Goal: Information Seeking & Learning: Learn about a topic

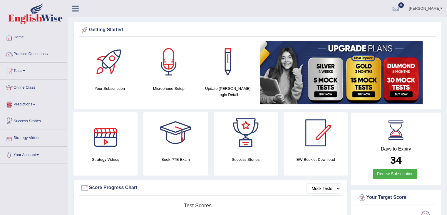
click at [21, 86] on link "Online Class" at bounding box center [33, 86] width 67 height 15
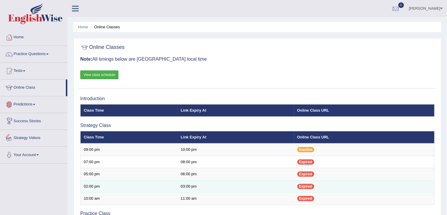
scroll to position [118, 0]
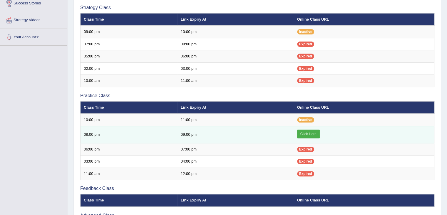
click at [306, 130] on link "Click Here" at bounding box center [308, 133] width 23 height 9
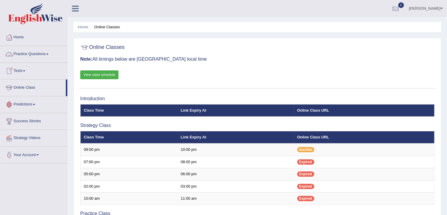
click at [34, 56] on link "Practice Questions" at bounding box center [33, 53] width 67 height 15
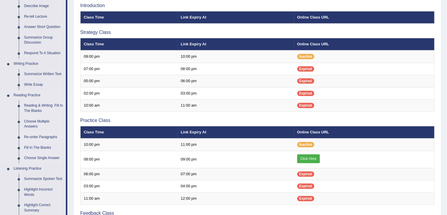
scroll to position [88, 0]
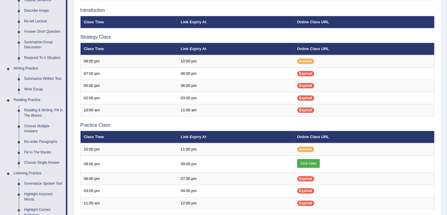
click at [33, 111] on link "Reading & Writing: Fill In The Blanks" at bounding box center [43, 113] width 44 height 16
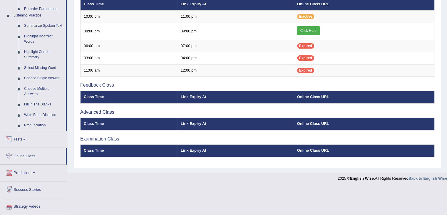
scroll to position [206, 0]
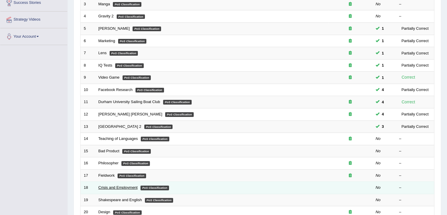
scroll to position [173, 0]
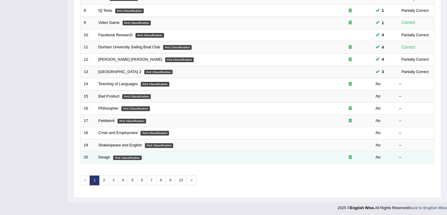
click at [107, 157] on td "Design PoS Classification" at bounding box center [211, 157] width 233 height 12
click at [102, 155] on link "Design" at bounding box center [104, 157] width 12 height 4
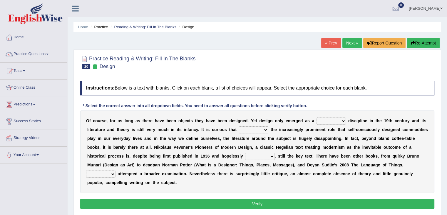
click at [340, 120] on select "bilateral ubiquitous foremost dedicated" at bounding box center [331, 120] width 29 height 7
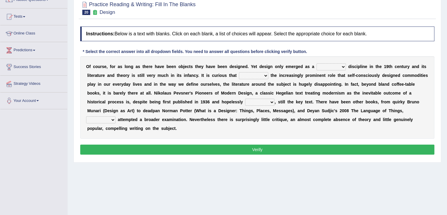
scroll to position [29, 0]
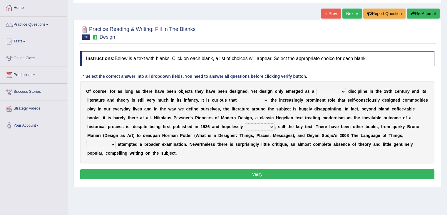
click at [341, 92] on select "bilateral ubiquitous foremost dedicated" at bounding box center [331, 91] width 29 height 7
select select "dedicated"
click at [317, 88] on select "bilateral ubiquitous foremost dedicated" at bounding box center [331, 91] width 29 height 7
click at [268, 100] on select "since despite within through" at bounding box center [253, 100] width 29 height 7
select select "despite"
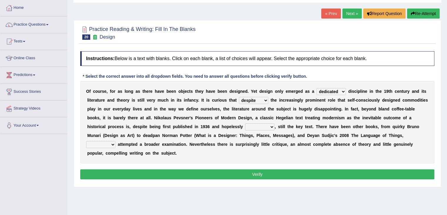
click at [239, 97] on select "since despite within through" at bounding box center [253, 100] width 29 height 7
click at [272, 127] on select "dates dating date dated" at bounding box center [259, 126] width 29 height 7
click at [271, 127] on select "dates dating date dated" at bounding box center [259, 126] width 29 height 7
select select "dated"
click at [245, 123] on select "dates dating date dated" at bounding box center [259, 126] width 29 height 7
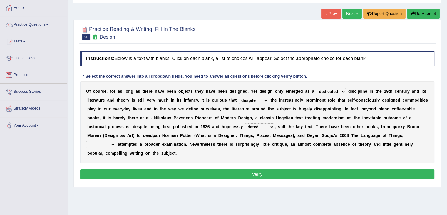
click at [113, 145] on select "which then however as" at bounding box center [100, 144] width 29 height 7
select select "which"
click at [86, 141] on select "which then however as" at bounding box center [100, 144] width 29 height 7
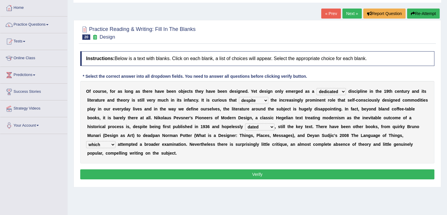
click at [253, 173] on button "Verify" at bounding box center [257, 174] width 354 height 10
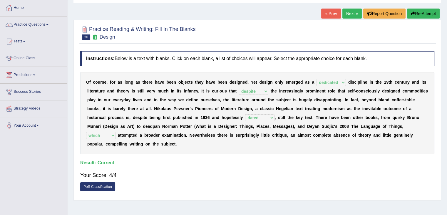
click at [350, 11] on link "Next »" at bounding box center [351, 14] width 19 height 10
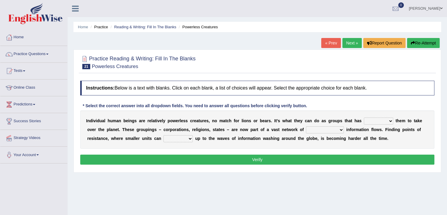
click at [389, 123] on select "enabled contended embodied conjured" at bounding box center [378, 120] width 29 height 7
select select "enabled"
click at [364, 117] on select "enabled contended embodied conjured" at bounding box center [378, 120] width 29 height 7
click at [342, 130] on select "interconnected overlapping fastened exploited" at bounding box center [325, 129] width 38 height 7
click at [306, 126] on select "interconnected overlapping fastened exploited" at bounding box center [325, 129] width 38 height 7
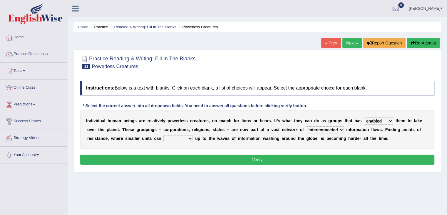
click at [342, 129] on select "interconnected overlapping fastened exploited" at bounding box center [325, 129] width 38 height 7
click at [306, 126] on select "interconnected overlapping fastened exploited" at bounding box center [325, 129] width 38 height 7
click at [340, 129] on select "interconnected overlapping fastened exploited" at bounding box center [325, 129] width 38 height 7
select select "interconnected"
click at [306, 126] on select "interconnected overlapping fastened exploited" at bounding box center [325, 129] width 38 height 7
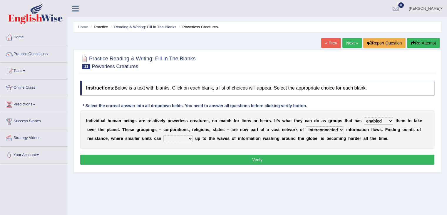
click at [190, 137] on select "stand raise hail pump" at bounding box center [177, 138] width 29 height 7
select select "stand"
click at [163, 135] on select "stand raise hail pump" at bounding box center [177, 138] width 29 height 7
click at [257, 158] on button "Verify" at bounding box center [257, 159] width 354 height 10
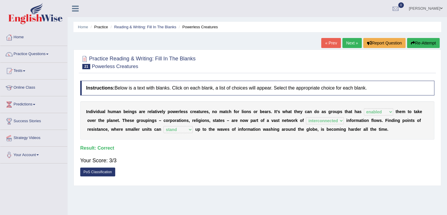
click at [348, 43] on link "Next »" at bounding box center [351, 43] width 19 height 10
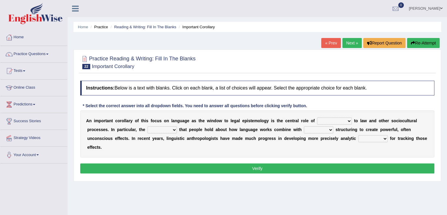
click at [351, 120] on select "discourse epoch dialect acquaintance" at bounding box center [334, 120] width 35 height 7
click at [348, 120] on select "discourse epoch dialect acquaintance" at bounding box center [334, 120] width 35 height 7
click at [350, 119] on select "discourse epoch dialect acquaintance" at bounding box center [334, 120] width 35 height 7
select select "acquaintance"
click at [317, 117] on select "discourse epoch dialect acquaintance" at bounding box center [334, 120] width 35 height 7
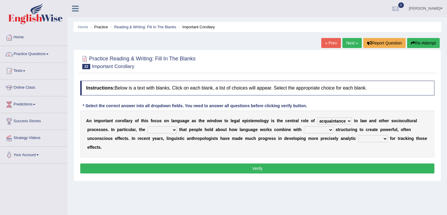
click at [348, 121] on select "discourse epoch dialect acquaintance" at bounding box center [334, 120] width 35 height 7
select select
click at [317, 117] on select "discourse epoch dialect acquaintance" at bounding box center [334, 120] width 35 height 7
click at [175, 130] on select "deviation besmirch consent ideas" at bounding box center [162, 129] width 29 height 7
select select "ideas"
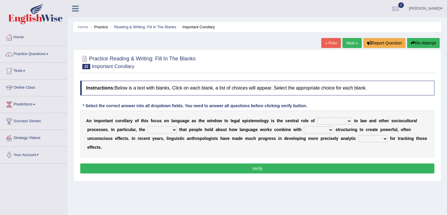
click at [148, 126] on select "deviation besmirch consent ideas" at bounding box center [162, 129] width 29 height 7
click at [332, 131] on select "mandatory linguistic legitimate customary" at bounding box center [318, 129] width 29 height 7
select select "linguistic"
click at [304, 126] on select "mandatory linguistic legitimate customary" at bounding box center [318, 129] width 29 height 7
click at [385, 140] on select "tools appetite albums stroke" at bounding box center [372, 138] width 29 height 7
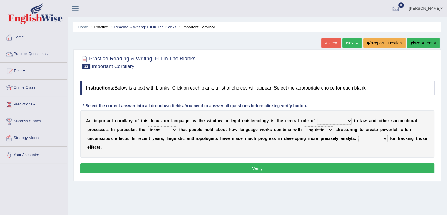
select select "tools"
click at [358, 135] on select "tools appetite albums stroke" at bounding box center [372, 138] width 29 height 7
click at [349, 120] on select "discourse epoch dialect acquaintance" at bounding box center [334, 120] width 35 height 7
select select "discourse"
click at [317, 117] on select "discourse epoch dialect acquaintance" at bounding box center [334, 120] width 35 height 7
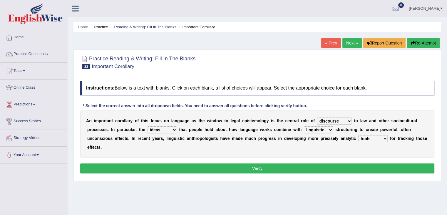
click at [295, 168] on button "Verify" at bounding box center [257, 168] width 354 height 10
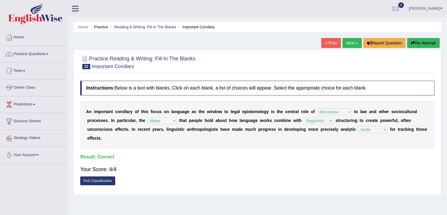
click at [352, 44] on link "Next »" at bounding box center [351, 43] width 19 height 10
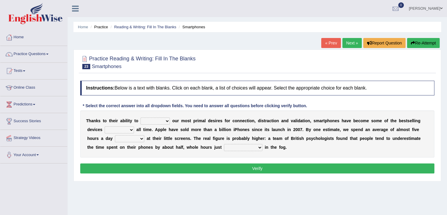
click at [170, 122] on div "T [PERSON_NAME] t o t h e i r a b i l i t y t o hijack describe [PERSON_NAME] c…" at bounding box center [257, 133] width 354 height 47
click at [168, 121] on select "hijack describe sharpen conserve" at bounding box center [155, 120] width 29 height 7
select select "hijack"
click at [141, 117] on select "hijack describe sharpen conserve" at bounding box center [155, 120] width 29 height 7
click at [163, 121] on select "hijack describe sharpen conserve" at bounding box center [155, 120] width 29 height 7
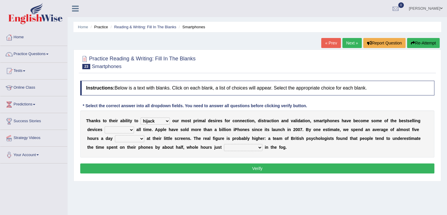
click at [163, 121] on select "hijack describe sharpen conserve" at bounding box center [155, 120] width 29 height 7
click at [131, 130] on select "of and in on" at bounding box center [119, 129] width 29 height 7
select select "of"
click at [105, 126] on select "of and in on" at bounding box center [119, 129] width 29 height 7
click at [141, 137] on select "watching waggling snoring staring" at bounding box center [129, 138] width 29 height 7
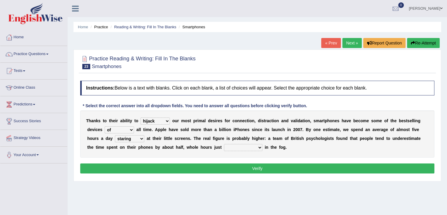
click at [115, 135] on select "watching waggling snoring staring" at bounding box center [129, 138] width 29 height 7
click at [141, 138] on select "watching waggling snoring staring" at bounding box center [129, 138] width 29 height 7
click at [115, 135] on select "watching waggling snoring staring" at bounding box center [129, 138] width 29 height 7
click at [142, 138] on select "watching waggling snoring staring" at bounding box center [129, 138] width 29 height 7
select select "staring"
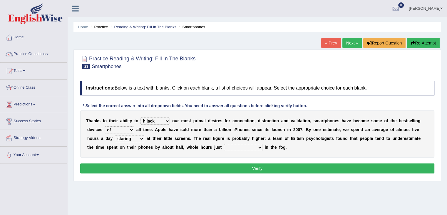
click at [115, 135] on select "watching waggling snoring staring" at bounding box center [129, 138] width 29 height 7
click at [261, 147] on select "has evaporated evaporating evaporate evaporates" at bounding box center [243, 147] width 39 height 7
select select "has evaporated"
click at [224, 144] on select "has evaporated evaporating evaporate evaporates" at bounding box center [243, 147] width 39 height 7
click at [166, 121] on select "hijack describe sharpen conserve" at bounding box center [155, 120] width 29 height 7
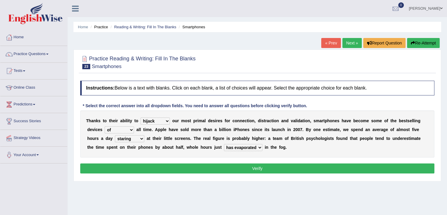
click at [166, 121] on select "hijack describe sharpen conserve" at bounding box center [155, 120] width 29 height 7
click at [227, 167] on button "Verify" at bounding box center [257, 168] width 354 height 10
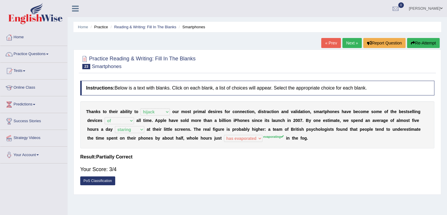
click at [349, 42] on link "Next »" at bounding box center [351, 43] width 19 height 10
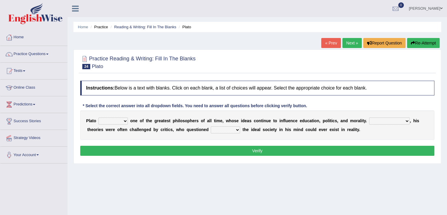
click at [127, 118] on select "keeps comes claims remains" at bounding box center [112, 120] width 29 height 7
select select "claims"
click at [98, 117] on select "keeps comes claims remains" at bounding box center [112, 120] width 29 height 7
click at [407, 120] on select "Notwithstanding So However Whatever" at bounding box center [389, 120] width 41 height 7
click at [235, 131] on select "which what that whether" at bounding box center [225, 129] width 29 height 7
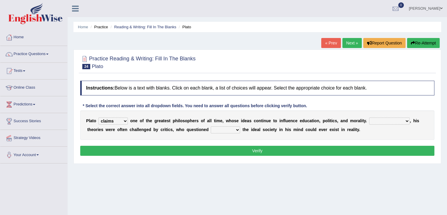
click at [405, 122] on select "Notwithstanding So However Whatever" at bounding box center [389, 120] width 41 height 7
select select "However"
click at [369, 117] on select "Notwithstanding So However Whatever" at bounding box center [389, 120] width 41 height 7
click at [238, 129] on select "which what that whether" at bounding box center [225, 129] width 29 height 7
select select "what"
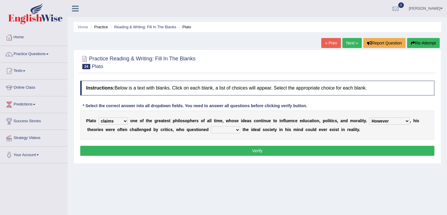
click at [211, 126] on select "which what that whether" at bounding box center [225, 129] width 29 height 7
click at [243, 150] on button "Verify" at bounding box center [257, 150] width 354 height 10
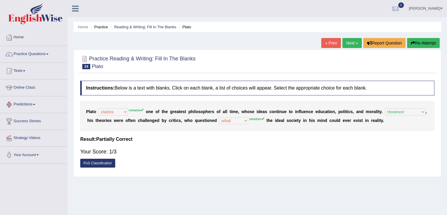
click at [349, 45] on link "Next »" at bounding box center [351, 43] width 19 height 10
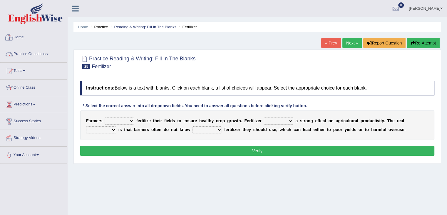
click at [32, 56] on link "Practice Questions" at bounding box center [33, 53] width 67 height 15
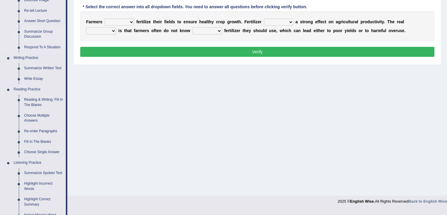
scroll to position [118, 0]
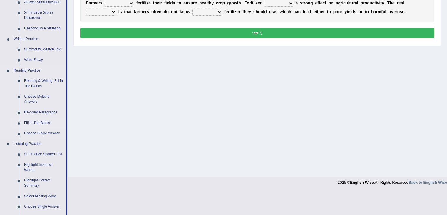
click at [29, 122] on link "Fill In The Blanks" at bounding box center [43, 123] width 44 height 11
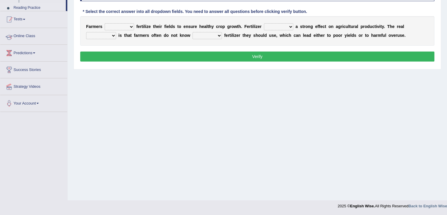
scroll to position [94, 0]
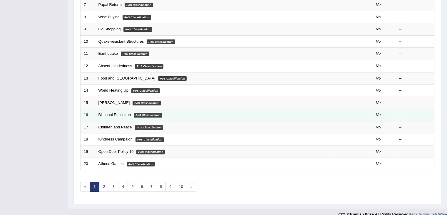
scroll to position [173, 0]
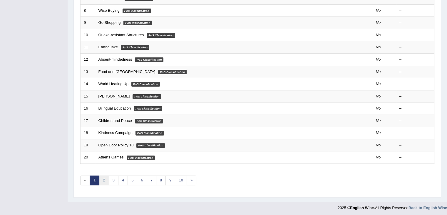
click at [102, 179] on link "2" at bounding box center [104, 180] width 10 height 10
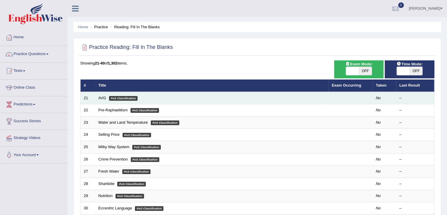
click at [108, 96] on td "AVG PoS Classification" at bounding box center [211, 98] width 233 height 12
click at [103, 96] on link "AVG" at bounding box center [102, 98] width 8 height 4
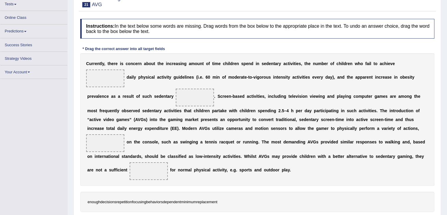
scroll to position [66, 0]
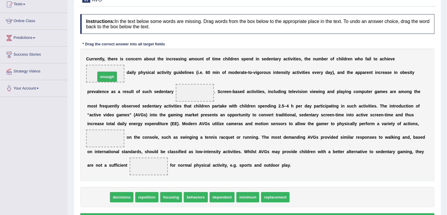
drag, startPoint x: 99, startPoint y: 197, endPoint x: 109, endPoint y: 76, distance: 120.9
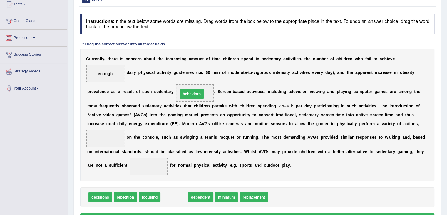
drag, startPoint x: 176, startPoint y: 196, endPoint x: 194, endPoint y: 93, distance: 104.6
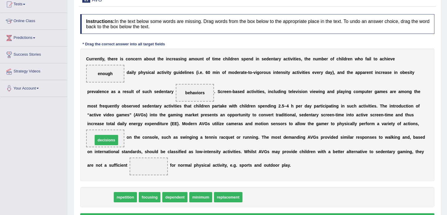
drag, startPoint x: 100, startPoint y: 197, endPoint x: 106, endPoint y: 139, distance: 57.6
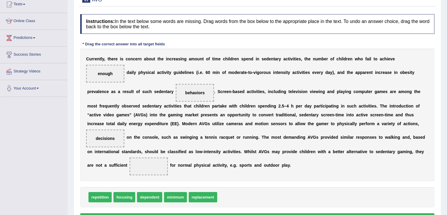
click at [106, 139] on span "decisions" at bounding box center [105, 138] width 19 height 5
drag, startPoint x: 209, startPoint y: 194, endPoint x: 157, endPoint y: 162, distance: 60.9
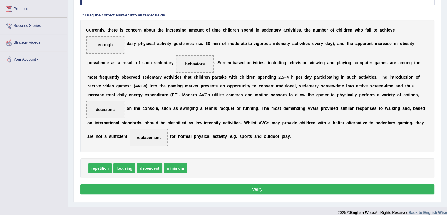
scroll to position [96, 0]
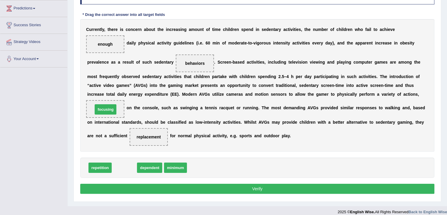
drag, startPoint x: 121, startPoint y: 167, endPoint x: 102, endPoint y: 109, distance: 60.9
click at [242, 188] on button "Verify" at bounding box center [257, 188] width 354 height 10
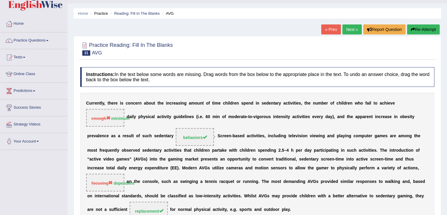
scroll to position [6, 0]
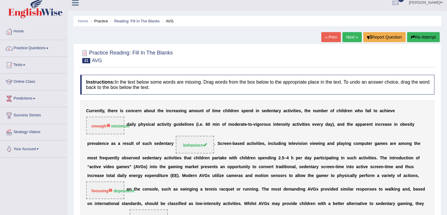
click at [353, 38] on link "Next »" at bounding box center [351, 37] width 19 height 10
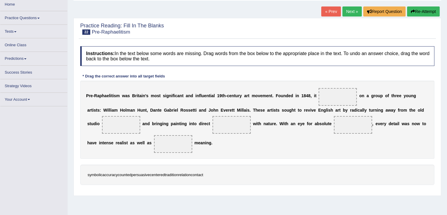
scroll to position [29, 0]
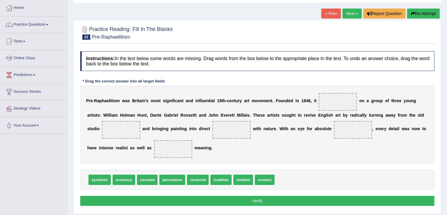
click at [193, 179] on span "centered" at bounding box center [198, 179] width 22 height 10
drag, startPoint x: 193, startPoint y: 179, endPoint x: 336, endPoint y: 103, distance: 162.1
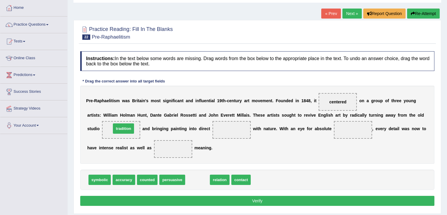
drag, startPoint x: 195, startPoint y: 180, endPoint x: 121, endPoint y: 129, distance: 90.0
drag, startPoint x: 196, startPoint y: 180, endPoint x: 232, endPoint y: 128, distance: 62.9
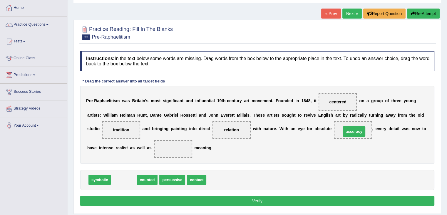
drag, startPoint x: 126, startPoint y: 178, endPoint x: 356, endPoint y: 130, distance: 235.8
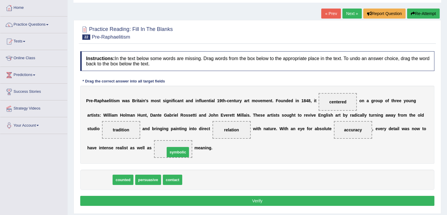
drag, startPoint x: 97, startPoint y: 180, endPoint x: 175, endPoint y: 152, distance: 83.0
click at [241, 197] on button "Verify" at bounding box center [257, 200] width 354 height 10
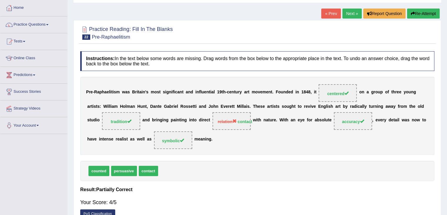
click at [350, 16] on link "Next »" at bounding box center [351, 14] width 19 height 10
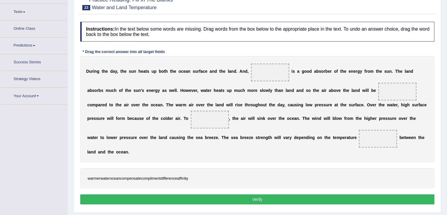
scroll to position [66, 0]
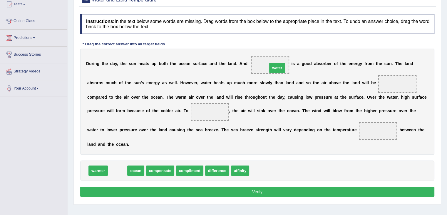
drag, startPoint x: 111, startPoint y: 172, endPoint x: 270, endPoint y: 70, distance: 189.6
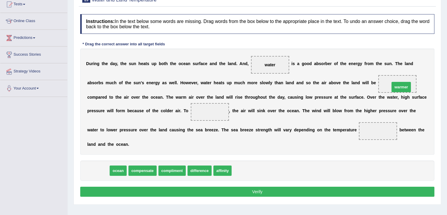
drag, startPoint x: 99, startPoint y: 170, endPoint x: 402, endPoint y: 86, distance: 314.5
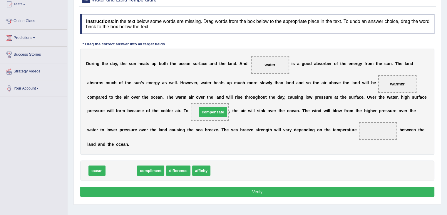
drag, startPoint x: 126, startPoint y: 170, endPoint x: 217, endPoint y: 111, distance: 108.4
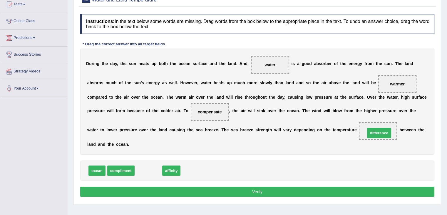
drag, startPoint x: 154, startPoint y: 171, endPoint x: 385, endPoint y: 133, distance: 233.8
click at [274, 190] on button "Verify" at bounding box center [257, 191] width 354 height 10
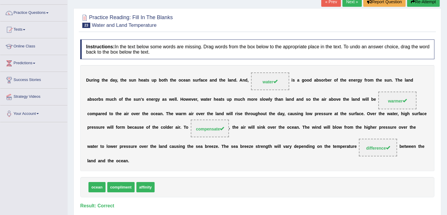
scroll to position [37, 0]
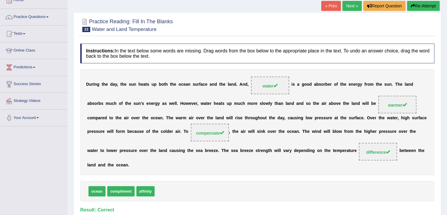
click at [347, 4] on link "Next »" at bounding box center [351, 6] width 19 height 10
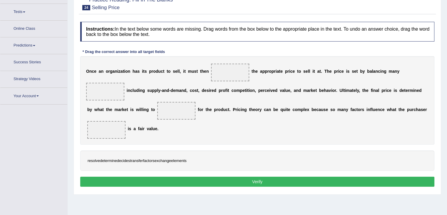
scroll to position [66, 0]
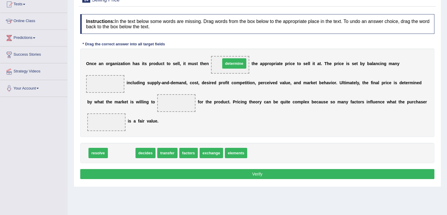
drag, startPoint x: 127, startPoint y: 153, endPoint x: 240, endPoint y: 64, distance: 143.7
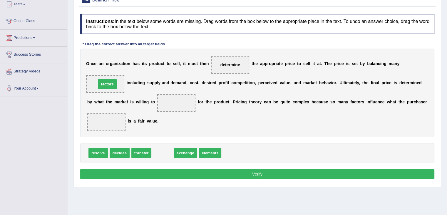
drag, startPoint x: 163, startPoint y: 152, endPoint x: 108, endPoint y: 84, distance: 88.0
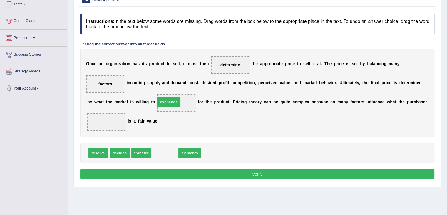
drag, startPoint x: 169, startPoint y: 153, endPoint x: 173, endPoint y: 103, distance: 50.7
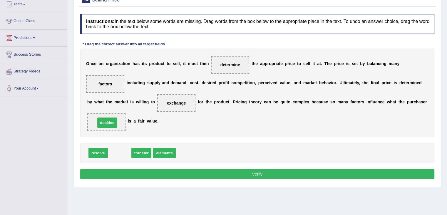
drag, startPoint x: 119, startPoint y: 152, endPoint x: 106, endPoint y: 121, distance: 32.7
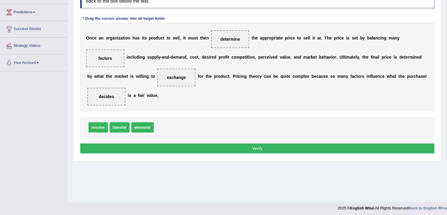
scroll to position [94, 0]
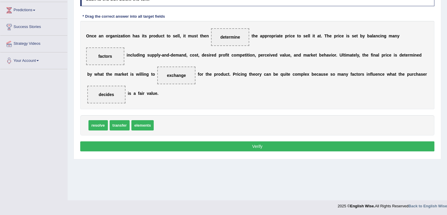
click at [235, 145] on button "Verify" at bounding box center [257, 146] width 354 height 10
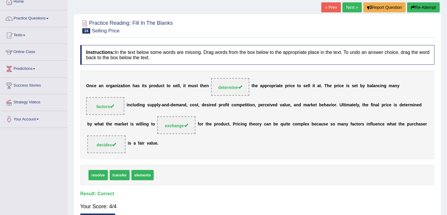
scroll to position [35, 0]
click at [352, 6] on link "Next »" at bounding box center [351, 8] width 19 height 10
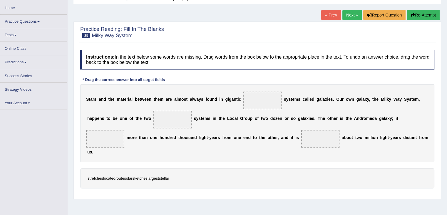
scroll to position [29, 0]
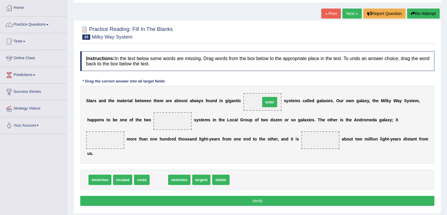
drag, startPoint x: 155, startPoint y: 178, endPoint x: 265, endPoint y: 101, distance: 134.9
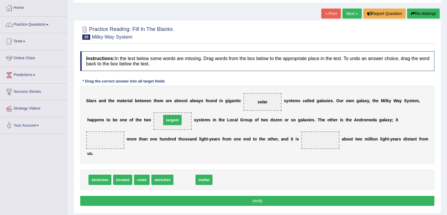
drag, startPoint x: 184, startPoint y: 180, endPoint x: 172, endPoint y: 120, distance: 60.9
click at [121, 179] on span "located" at bounding box center [122, 179] width 19 height 10
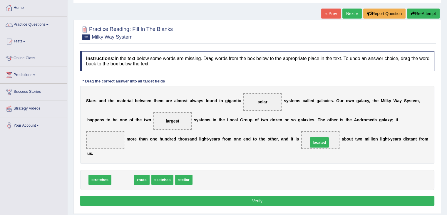
drag, startPoint x: 121, startPoint y: 178, endPoint x: 320, endPoint y: 140, distance: 202.2
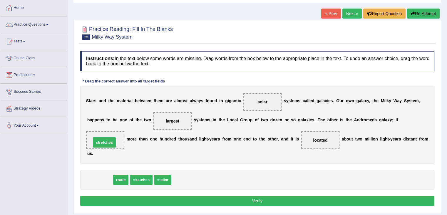
drag, startPoint x: 100, startPoint y: 177, endPoint x: 104, endPoint y: 140, distance: 37.6
click at [273, 200] on button "Verify" at bounding box center [257, 200] width 354 height 10
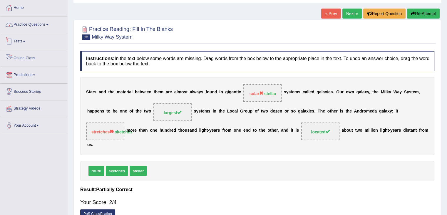
click at [31, 23] on link "Practice Questions" at bounding box center [33, 23] width 67 height 15
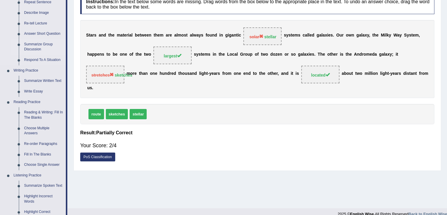
scroll to position [88, 0]
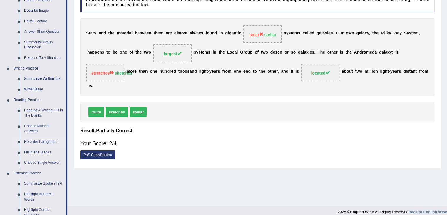
click at [43, 141] on link "Re-order Paragraphs" at bounding box center [43, 141] width 44 height 11
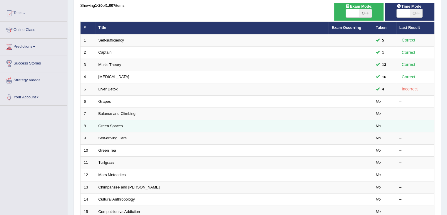
scroll to position [59, 0]
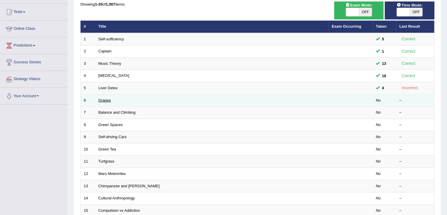
click at [107, 99] on link "Grapes" at bounding box center [104, 100] width 13 height 4
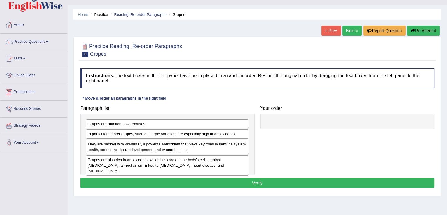
scroll to position [29, 0]
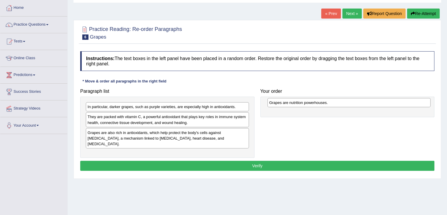
drag, startPoint x: 141, startPoint y: 107, endPoint x: 323, endPoint y: 103, distance: 181.7
click at [323, 103] on div "Grapes are nutrition powerhouses." at bounding box center [348, 102] width 163 height 9
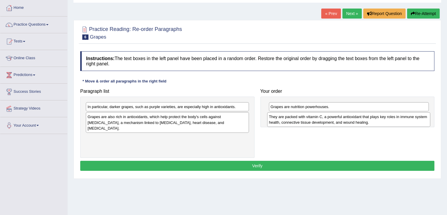
drag, startPoint x: 168, startPoint y: 118, endPoint x: 349, endPoint y: 118, distance: 181.4
click at [349, 118] on div "They are packed with vitamin C, a powerful antioxidant that plays key roles in …" at bounding box center [348, 119] width 163 height 15
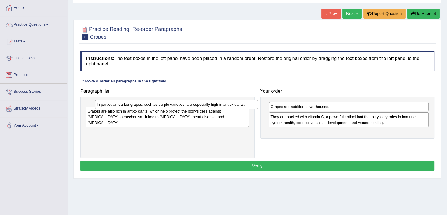
drag, startPoint x: 155, startPoint y: 102, endPoint x: 162, endPoint y: 97, distance: 8.6
click at [162, 100] on div "In particular, darker grapes, such as purple varieties, are especially high in …" at bounding box center [176, 104] width 163 height 9
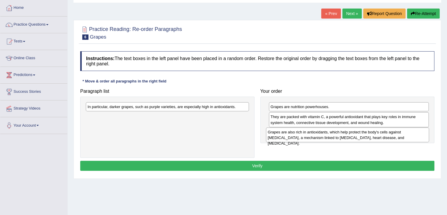
drag, startPoint x: 148, startPoint y: 119, endPoint x: 328, endPoint y: 134, distance: 181.4
click at [328, 134] on div "Grapes are also rich in antioxidants, which help protect the body's cells again…" at bounding box center [347, 134] width 163 height 15
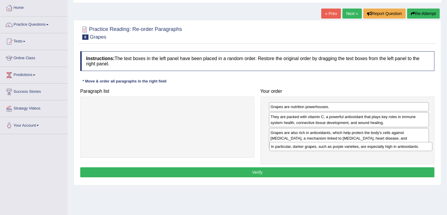
drag, startPoint x: 218, startPoint y: 105, endPoint x: 402, endPoint y: 145, distance: 187.7
click at [402, 145] on div "In particular, darker grapes, such as purple varieties, are especially high in …" at bounding box center [350, 146] width 163 height 9
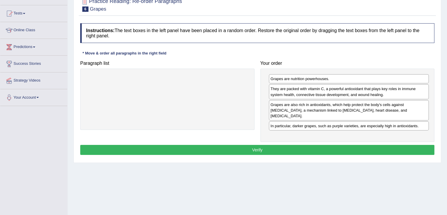
scroll to position [59, 0]
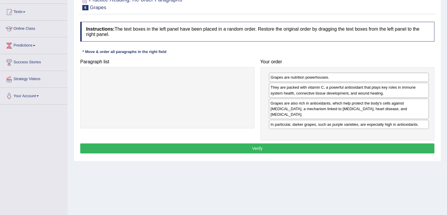
click at [251, 143] on button "Verify" at bounding box center [257, 148] width 354 height 10
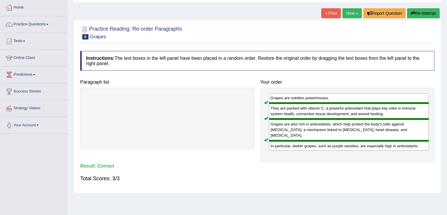
scroll to position [29, 0]
click at [348, 14] on link "Next »" at bounding box center [351, 14] width 19 height 10
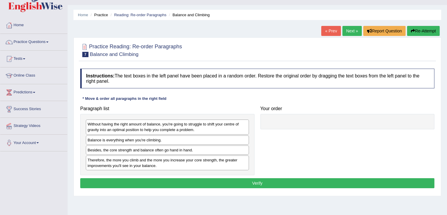
scroll to position [29, 0]
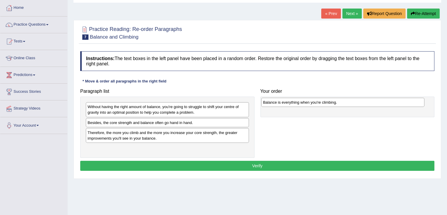
drag, startPoint x: 93, startPoint y: 122, endPoint x: 268, endPoint y: 102, distance: 176.6
click at [268, 102] on div "Balance is everything when you're climbing." at bounding box center [342, 102] width 163 height 9
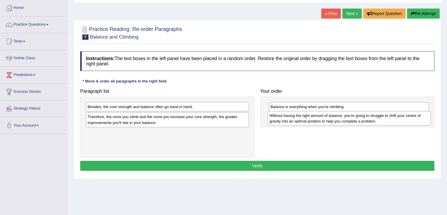
drag, startPoint x: 194, startPoint y: 111, endPoint x: 376, endPoint y: 120, distance: 182.2
click at [376, 120] on div "Without having the right amount of balance, you're going to struggle to shift y…" at bounding box center [349, 118] width 163 height 15
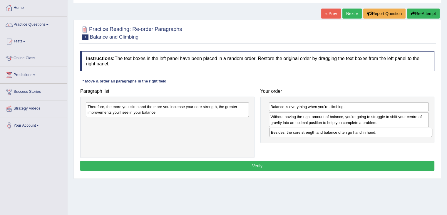
drag, startPoint x: 192, startPoint y: 107, endPoint x: 376, endPoint y: 133, distance: 185.2
click at [376, 133] on div "Besides, the core strength and balance often go hand in hand." at bounding box center [350, 132] width 163 height 9
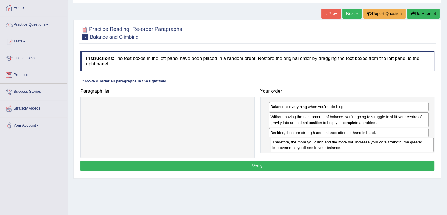
drag, startPoint x: 202, startPoint y: 110, endPoint x: 382, endPoint y: 140, distance: 182.8
click at [385, 143] on div "Therefore, the more you climb and the more you increase your core strength, the…" at bounding box center [352, 144] width 163 height 15
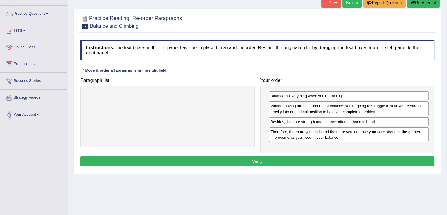
scroll to position [59, 0]
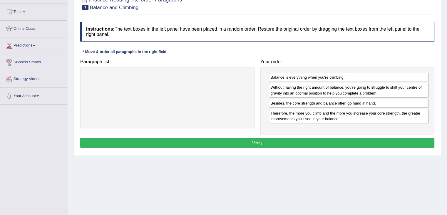
click at [253, 142] on button "Verify" at bounding box center [257, 143] width 354 height 10
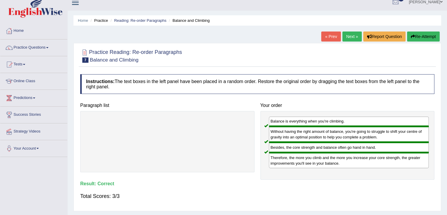
scroll to position [0, 0]
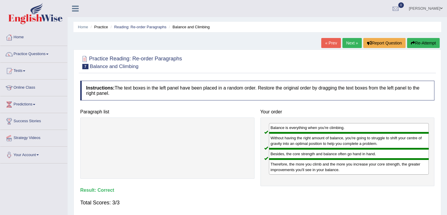
click at [348, 42] on link "Next »" at bounding box center [351, 43] width 19 height 10
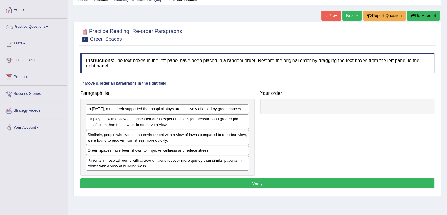
scroll to position [29, 0]
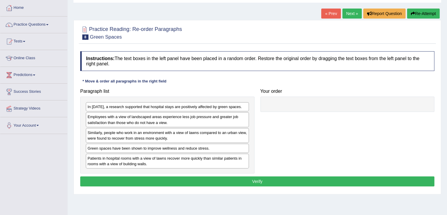
click at [353, 13] on link "Next »" at bounding box center [351, 14] width 19 height 10
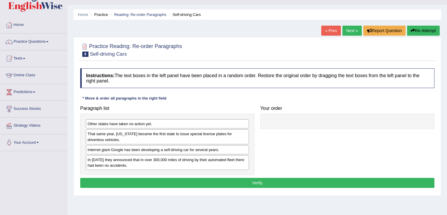
scroll to position [29, 0]
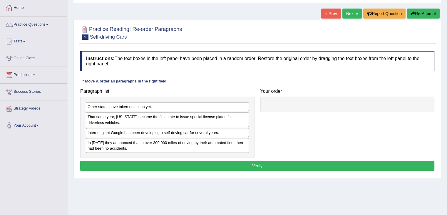
click at [354, 14] on link "Next »" at bounding box center [351, 14] width 19 height 10
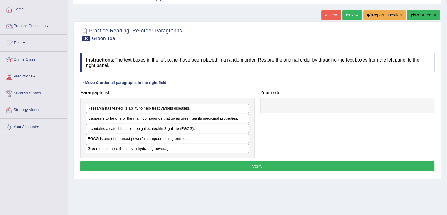
scroll to position [29, 0]
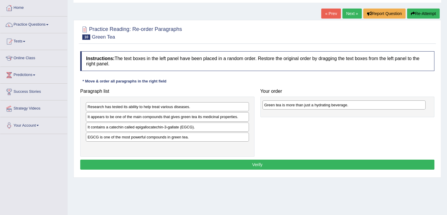
drag, startPoint x: 168, startPoint y: 150, endPoint x: 345, endPoint y: 108, distance: 181.6
click at [345, 108] on div "Green tea is more than just a hydrating beverage." at bounding box center [343, 104] width 163 height 9
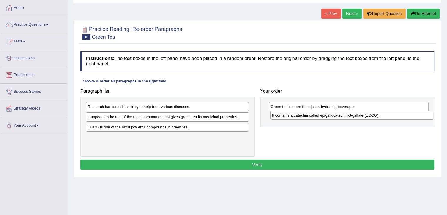
drag, startPoint x: 134, startPoint y: 127, endPoint x: 316, endPoint y: 115, distance: 182.1
click at [316, 115] on div "It contains a catechin called epigallocatechin-3-gallate (EGCG)." at bounding box center [351, 115] width 163 height 9
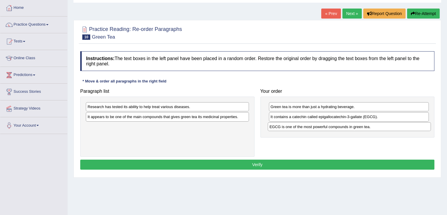
drag, startPoint x: 180, startPoint y: 128, endPoint x: 362, endPoint y: 125, distance: 181.7
click at [362, 126] on div "EGCG is one of the most powerful compounds in green tea." at bounding box center [349, 126] width 163 height 9
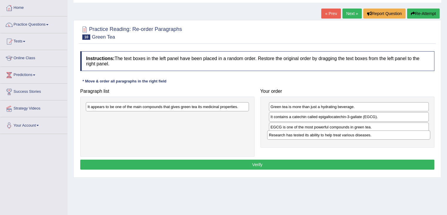
drag, startPoint x: 194, startPoint y: 107, endPoint x: 372, endPoint y: 132, distance: 180.2
click at [375, 134] on div "Research has tested its ability to help treat various diseases." at bounding box center [348, 134] width 163 height 9
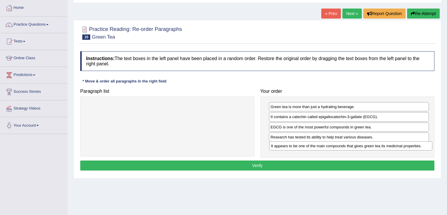
drag, startPoint x: 200, startPoint y: 108, endPoint x: 381, endPoint y: 146, distance: 185.1
click at [382, 146] on div "It appears to be one of the main compounds that gives green tea its medicinal p…" at bounding box center [350, 145] width 163 height 9
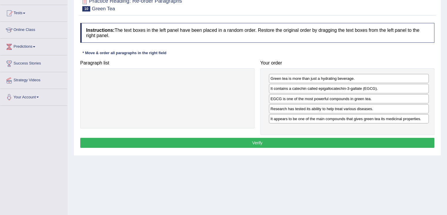
scroll to position [59, 0]
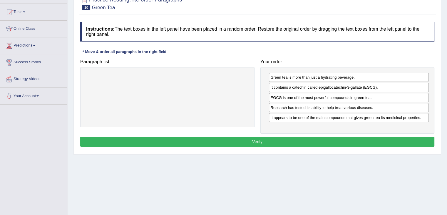
click at [355, 139] on button "Verify" at bounding box center [257, 141] width 354 height 10
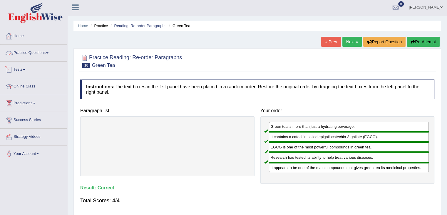
scroll to position [0, 0]
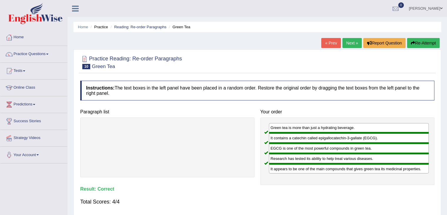
click at [346, 40] on link "Next »" at bounding box center [351, 43] width 19 height 10
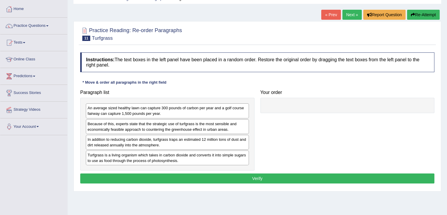
scroll to position [29, 0]
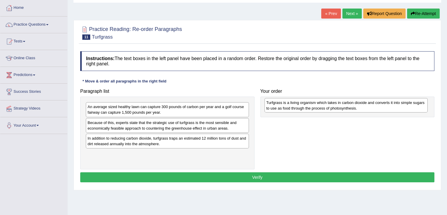
drag, startPoint x: 105, startPoint y: 157, endPoint x: 283, endPoint y: 106, distance: 185.8
click at [283, 106] on div "Turfgrass is a living organism which takes in carbon dioxide and converts it in…" at bounding box center [346, 105] width 163 height 15
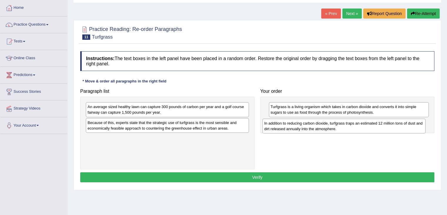
drag, startPoint x: 107, startPoint y: 141, endPoint x: 284, endPoint y: 126, distance: 177.3
click at [284, 126] on div "In addition to reducing carbon dioxide, turfgrass traps an estimated 12 million…" at bounding box center [343, 125] width 163 height 15
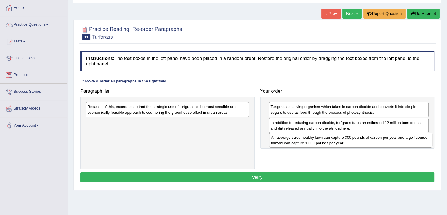
drag, startPoint x: 156, startPoint y: 110, endPoint x: 340, endPoint y: 141, distance: 185.9
click at [340, 141] on div "An average sized healthy lawn can capture 300 pounds of carbon per year and a g…" at bounding box center [350, 140] width 163 height 15
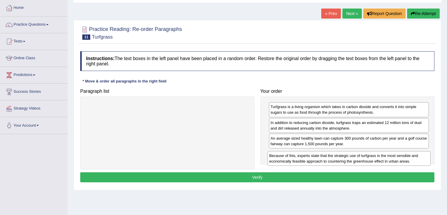
drag, startPoint x: 198, startPoint y: 109, endPoint x: 379, endPoint y: 158, distance: 188.1
click at [379, 158] on div "Because of this, experts state that the strategic use of turfgrass is the most …" at bounding box center [348, 158] width 163 height 15
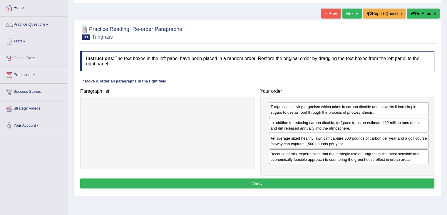
click at [287, 181] on button "Verify" at bounding box center [257, 183] width 354 height 10
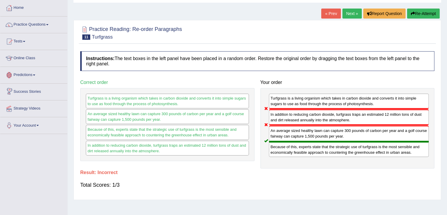
click at [33, 24] on link "Practice Questions" at bounding box center [33, 23] width 67 height 15
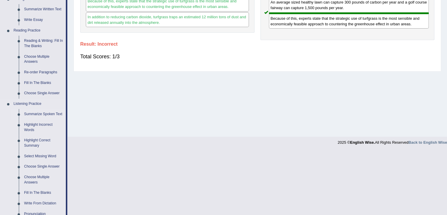
scroll to position [176, 0]
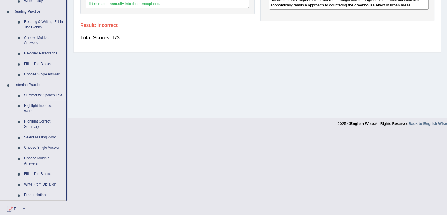
click at [49, 94] on link "Summarize Spoken Text" at bounding box center [43, 95] width 44 height 11
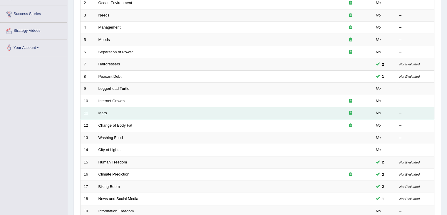
scroll to position [173, 0]
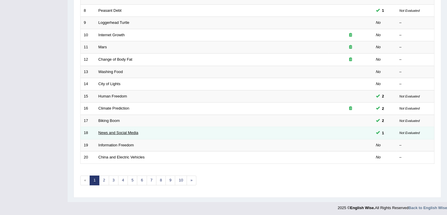
click at [127, 131] on link "News and Social Media" at bounding box center [118, 132] width 40 height 4
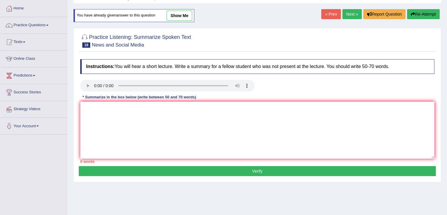
scroll to position [29, 0]
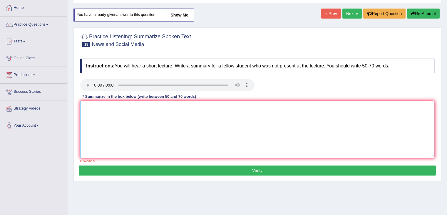
click at [88, 107] on textarea at bounding box center [257, 129] width 354 height 57
click at [39, 23] on link "Practice Questions" at bounding box center [33, 23] width 67 height 15
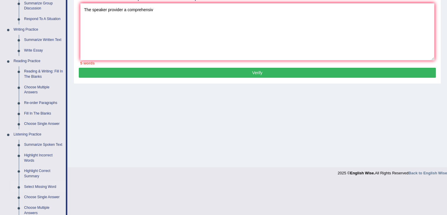
scroll to position [118, 0]
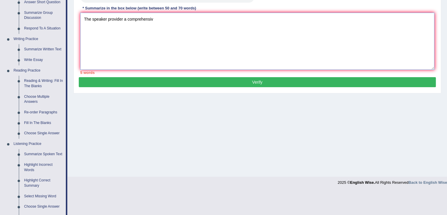
click at [154, 18] on textarea "The speaker provider a comprehensiv" at bounding box center [257, 41] width 354 height 57
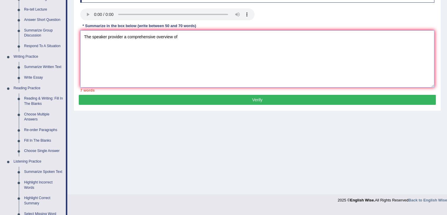
scroll to position [100, 0]
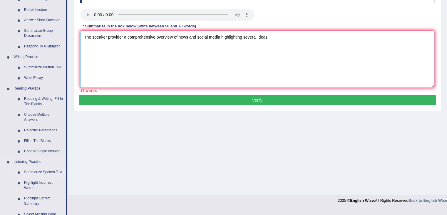
type textarea "The speaker provider a comprehensive overview of news and social media highligh…"
click at [60, 171] on link "Summarize Spoken Text" at bounding box center [43, 172] width 44 height 11
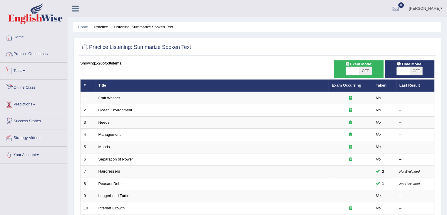
click at [37, 56] on link "Practice Questions" at bounding box center [33, 53] width 67 height 15
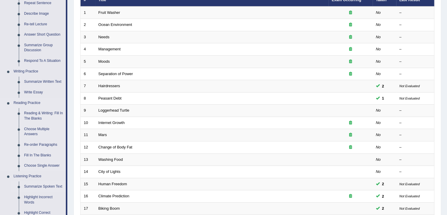
scroll to position [118, 0]
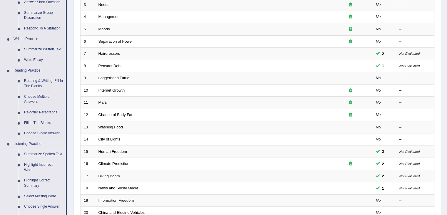
click at [40, 152] on link "Summarize Spoken Text" at bounding box center [43, 154] width 44 height 11
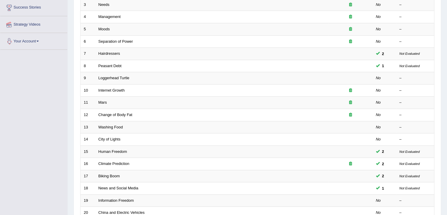
scroll to position [136, 0]
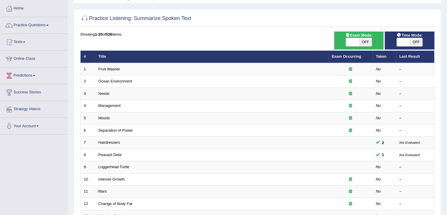
scroll to position [29, 0]
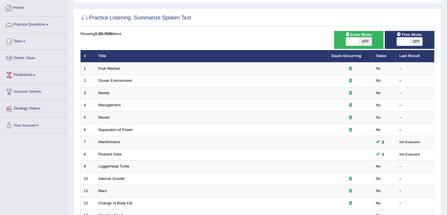
click at [37, 25] on link "Practice Questions" at bounding box center [33, 23] width 67 height 15
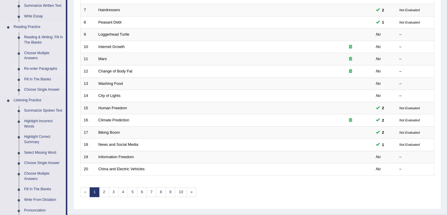
scroll to position [176, 0]
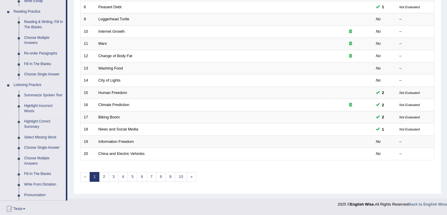
click at [37, 108] on link "Highlight Incorrect Words" at bounding box center [43, 109] width 44 height 16
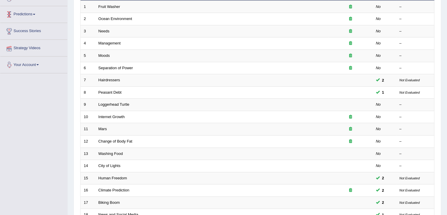
scroll to position [63, 0]
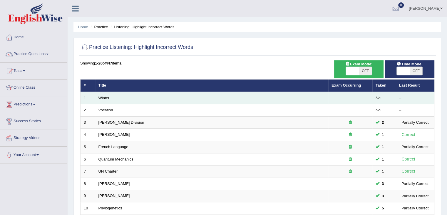
click at [105, 99] on td "Winter" at bounding box center [211, 98] width 233 height 12
click at [106, 98] on link "Winter" at bounding box center [103, 98] width 11 height 4
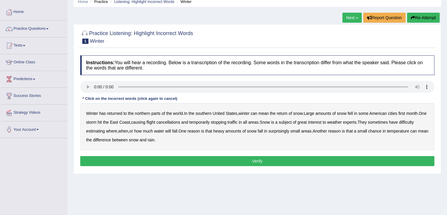
scroll to position [29, 0]
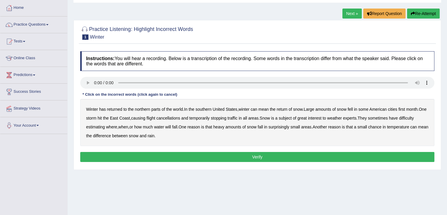
click at [206, 109] on b "southern" at bounding box center [203, 109] width 16 height 5
click at [160, 126] on b "water" at bounding box center [159, 126] width 10 height 5
click at [152, 154] on button "Verify" at bounding box center [257, 157] width 354 height 10
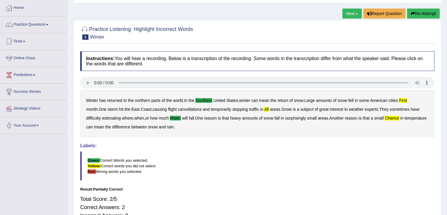
click at [434, 13] on button "Re-Attempt" at bounding box center [423, 14] width 33 height 10
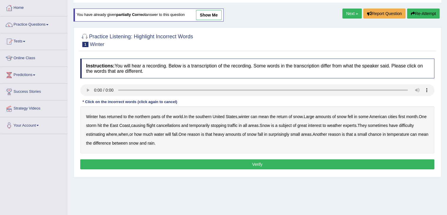
click at [209, 116] on b "southern" at bounding box center [203, 116] width 16 height 5
click at [405, 116] on b "first" at bounding box center [402, 116] width 7 height 5
click at [247, 126] on b "all" at bounding box center [245, 125] width 4 height 5
click at [163, 134] on b "water" at bounding box center [159, 134] width 10 height 5
click at [376, 134] on b "chance" at bounding box center [374, 134] width 13 height 5
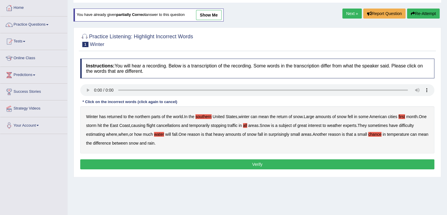
click at [149, 161] on button "Verify" at bounding box center [257, 164] width 354 height 10
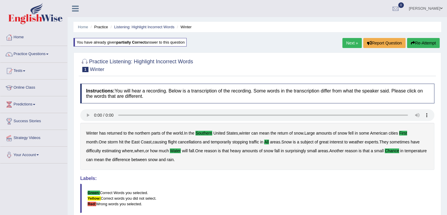
click at [355, 43] on link "Next »" at bounding box center [351, 43] width 19 height 10
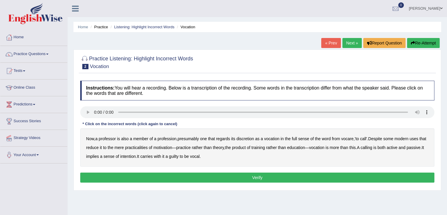
click at [248, 138] on b "discretion" at bounding box center [245, 138] width 18 height 5
click at [165, 147] on b "motivation" at bounding box center [162, 147] width 19 height 5
click at [136, 154] on b "intention" at bounding box center [128, 156] width 16 height 5
click at [179, 154] on b "guilty" at bounding box center [174, 156] width 10 height 5
click at [208, 175] on button "Verify" at bounding box center [257, 177] width 354 height 10
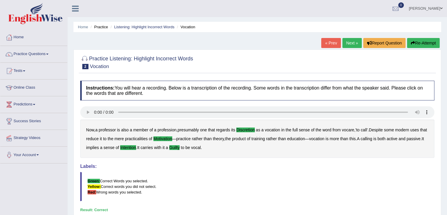
click at [351, 43] on link "Next »" at bounding box center [351, 43] width 19 height 10
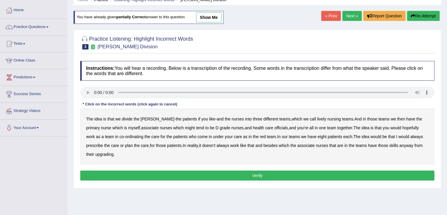
scroll to position [29, 0]
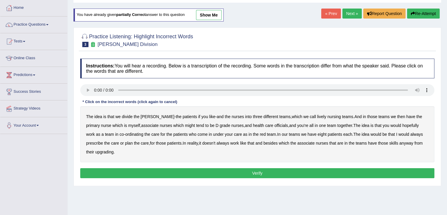
click at [317, 116] on b "lively" at bounding box center [321, 116] width 9 height 5
click at [185, 124] on b "might" at bounding box center [190, 125] width 10 height 5
click at [220, 124] on b "grade" at bounding box center [225, 125] width 11 height 5
click at [410, 133] on b "always" at bounding box center [416, 134] width 13 height 5
click at [96, 151] on b "upgrading" at bounding box center [104, 151] width 18 height 5
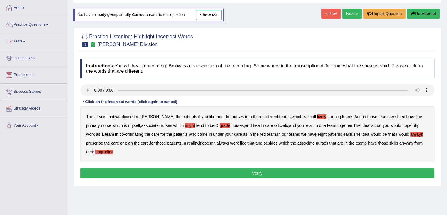
click at [171, 171] on button "Verify" at bounding box center [257, 173] width 354 height 10
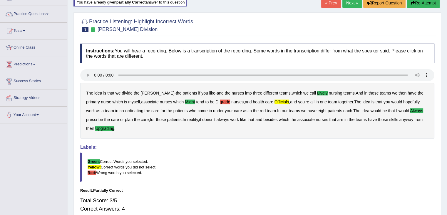
scroll to position [0, 0]
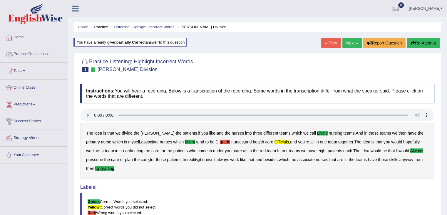
click at [346, 42] on link "Next »" at bounding box center [351, 43] width 19 height 10
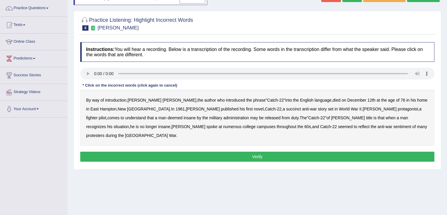
scroll to position [59, 0]
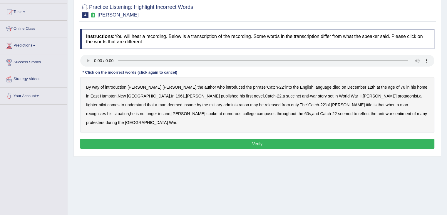
click at [286, 95] on b "succinct" at bounding box center [293, 95] width 15 height 5
click at [223, 103] on b "administration" at bounding box center [236, 104] width 26 height 5
click at [129, 111] on b "situation" at bounding box center [120, 113] width 15 height 5
click at [358, 111] on b "reflect" at bounding box center [363, 113] width 11 height 5
click at [203, 138] on button "Verify" at bounding box center [257, 143] width 354 height 10
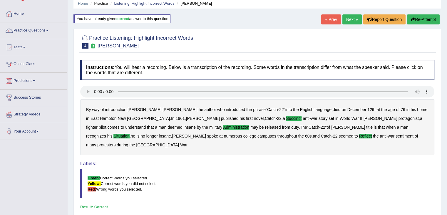
scroll to position [0, 0]
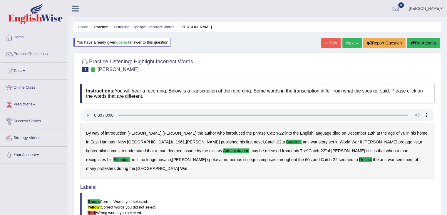
click at [350, 43] on link "Next »" at bounding box center [351, 43] width 19 height 10
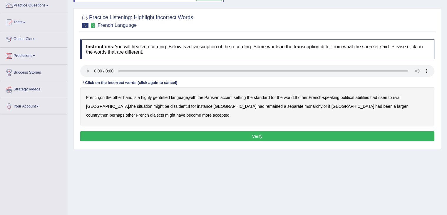
scroll to position [59, 0]
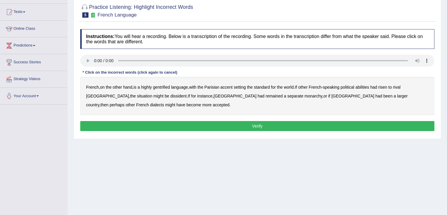
click at [164, 86] on b "gentrified" at bounding box center [161, 87] width 17 height 5
click at [366, 86] on b "abilities" at bounding box center [362, 87] width 14 height 5
click at [170, 95] on b "dissident" at bounding box center [178, 95] width 16 height 5
click at [305, 94] on b "monarchy" at bounding box center [314, 95] width 18 height 5
click at [152, 123] on button "Verify" at bounding box center [257, 126] width 354 height 10
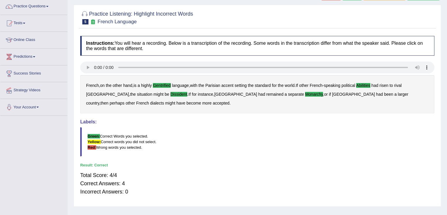
scroll to position [0, 0]
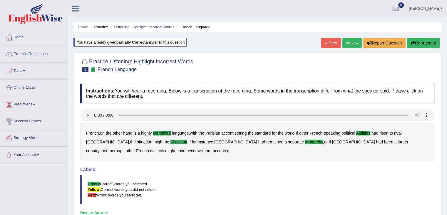
click at [345, 40] on link "Next »" at bounding box center [351, 43] width 19 height 10
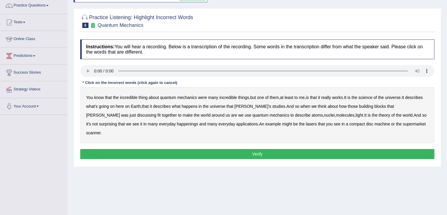
scroll to position [59, 0]
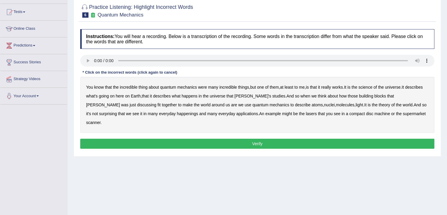
click at [368, 85] on b "science" at bounding box center [366, 87] width 14 height 5
click at [156, 102] on b "discussing" at bounding box center [146, 104] width 19 height 5
click at [236, 113] on b "applications" at bounding box center [247, 113] width 22 height 5
click at [159, 112] on b "everyday" at bounding box center [167, 113] width 17 height 5
click at [173, 138] on button "Verify" at bounding box center [257, 143] width 354 height 10
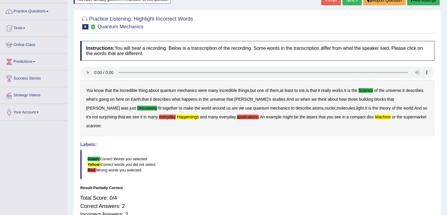
scroll to position [0, 0]
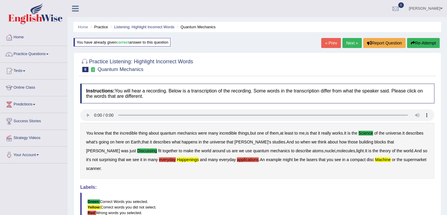
click at [415, 40] on button "Re-Attempt" at bounding box center [423, 43] width 33 height 10
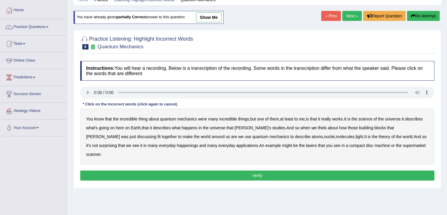
scroll to position [29, 0]
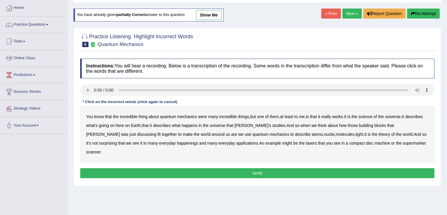
click at [368, 116] on b "science" at bounding box center [366, 116] width 14 height 5
click at [159, 142] on b "everyday" at bounding box center [167, 143] width 17 height 5
click at [275, 168] on button "Verify" at bounding box center [257, 173] width 354 height 10
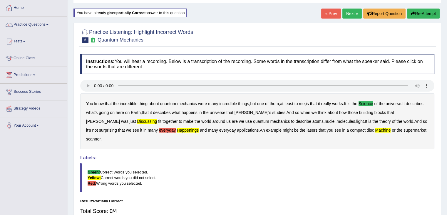
click at [354, 10] on link "Next »" at bounding box center [351, 14] width 19 height 10
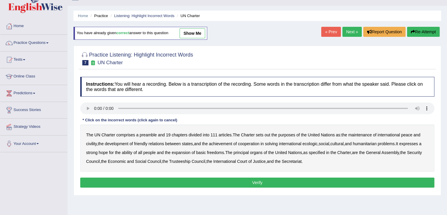
scroll to position [29, 0]
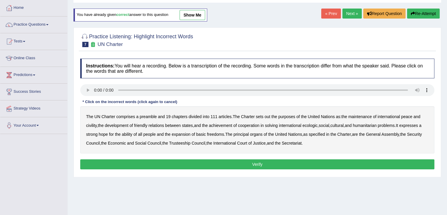
click at [89, 123] on b "civility" at bounding box center [91, 125] width 11 height 5
click at [315, 126] on b "ecologic" at bounding box center [309, 125] width 15 height 5
click at [131, 132] on b "ability" at bounding box center [127, 134] width 11 height 5
click at [203, 165] on button "Verify" at bounding box center [257, 164] width 354 height 10
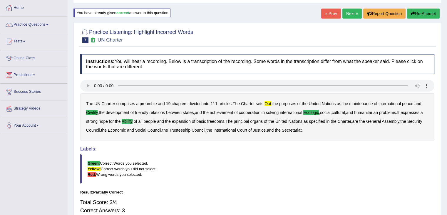
click at [357, 11] on link "Next »" at bounding box center [351, 14] width 19 height 10
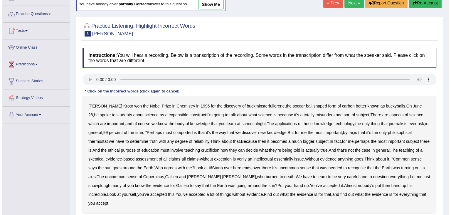
scroll to position [59, 0]
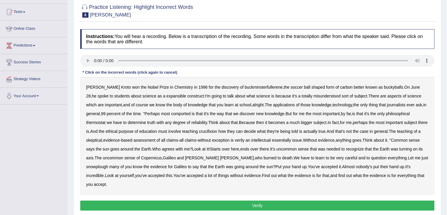
click at [166, 93] on b "expansible" at bounding box center [176, 95] width 20 height 5
click at [187, 112] on b "comported" at bounding box center [180, 113] width 19 height 5
click at [94, 121] on b "thermostat" at bounding box center [95, 122] width 19 height 5
click at [100, 140] on b "skeptical" at bounding box center [94, 140] width 16 height 5
click at [100, 139] on b "skeptical" at bounding box center [94, 140] width 16 height 5
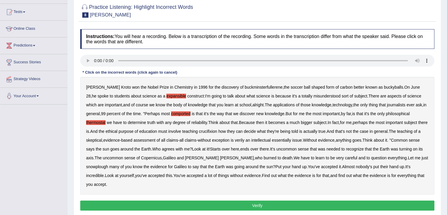
click at [216, 129] on b "crucifixion" at bounding box center [208, 131] width 18 height 5
click at [245, 139] on b "verily" at bounding box center [240, 140] width 10 height 5
click at [286, 139] on b "essentially" at bounding box center [281, 140] width 19 height 5
click at [98, 165] on b "snowplough" at bounding box center [97, 166] width 22 height 5
click at [124, 203] on button "Verify" at bounding box center [257, 205] width 354 height 10
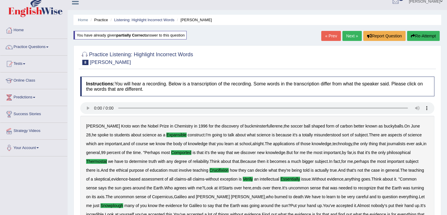
scroll to position [0, 0]
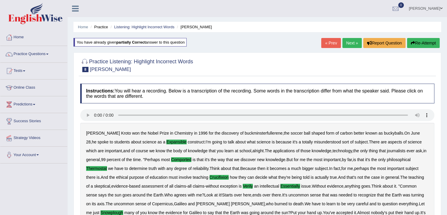
click at [353, 43] on link "Next »" at bounding box center [351, 43] width 19 height 10
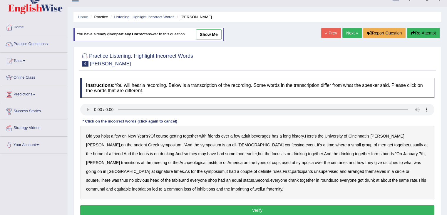
scroll to position [59, 0]
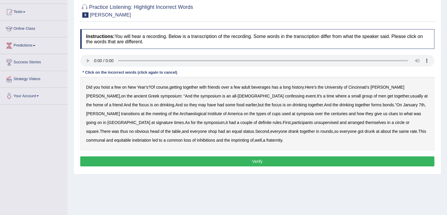
click at [107, 86] on b "hoist" at bounding box center [105, 87] width 9 height 5
click at [285, 94] on b "confessing" at bounding box center [295, 95] width 20 height 5
click at [140, 111] on b "transitions" at bounding box center [130, 113] width 19 height 5
drag, startPoint x: 374, startPoint y: 112, endPoint x: 344, endPoint y: 116, distance: 30.3
click at [173, 120] on b "signature" at bounding box center [164, 122] width 17 height 5
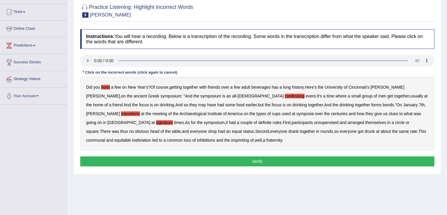
click at [314, 121] on b "unsupervised" at bounding box center [326, 122] width 24 height 5
click at [151, 138] on b "inebriation" at bounding box center [141, 140] width 19 height 5
click at [231, 159] on button "Verify" at bounding box center [257, 161] width 354 height 10
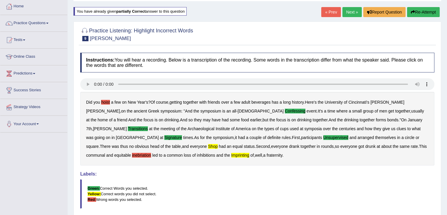
scroll to position [6, 0]
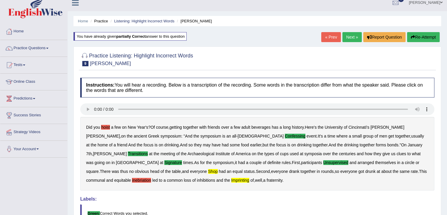
click at [420, 35] on button "Re-Attempt" at bounding box center [423, 37] width 33 height 10
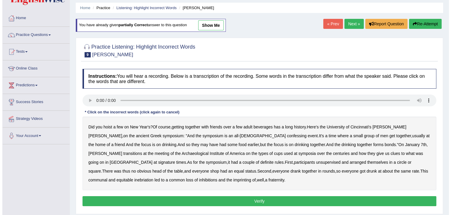
scroll to position [35, 0]
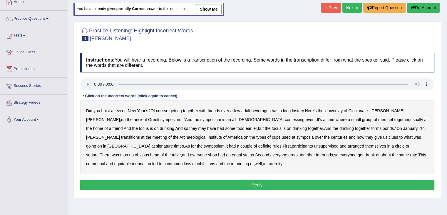
click at [285, 117] on b "confessing" at bounding box center [295, 119] width 20 height 5
click at [296, 135] on b "symposia" at bounding box center [304, 137] width 17 height 5
click at [173, 143] on b "signature" at bounding box center [164, 145] width 17 height 5
click at [314, 144] on b "unsupervised" at bounding box center [326, 145] width 24 height 5
click at [232, 154] on b "equal" at bounding box center [237, 154] width 10 height 5
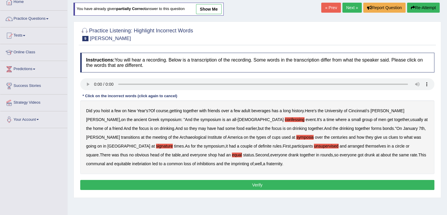
click at [231, 162] on b "imprinting" at bounding box center [240, 163] width 18 height 5
click at [194, 185] on button "Verify" at bounding box center [257, 185] width 354 height 10
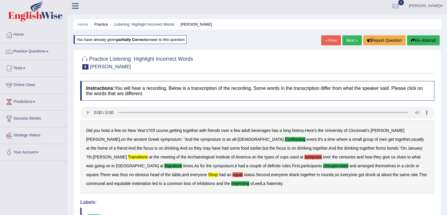
scroll to position [0, 0]
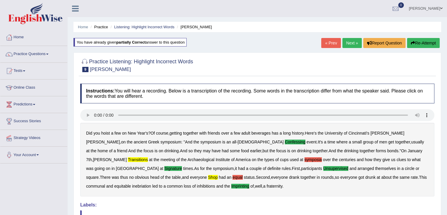
click at [355, 41] on link "Next »" at bounding box center [351, 43] width 19 height 10
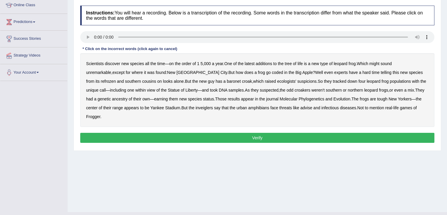
scroll to position [88, 0]
